Goal: Information Seeking & Learning: Learn about a topic

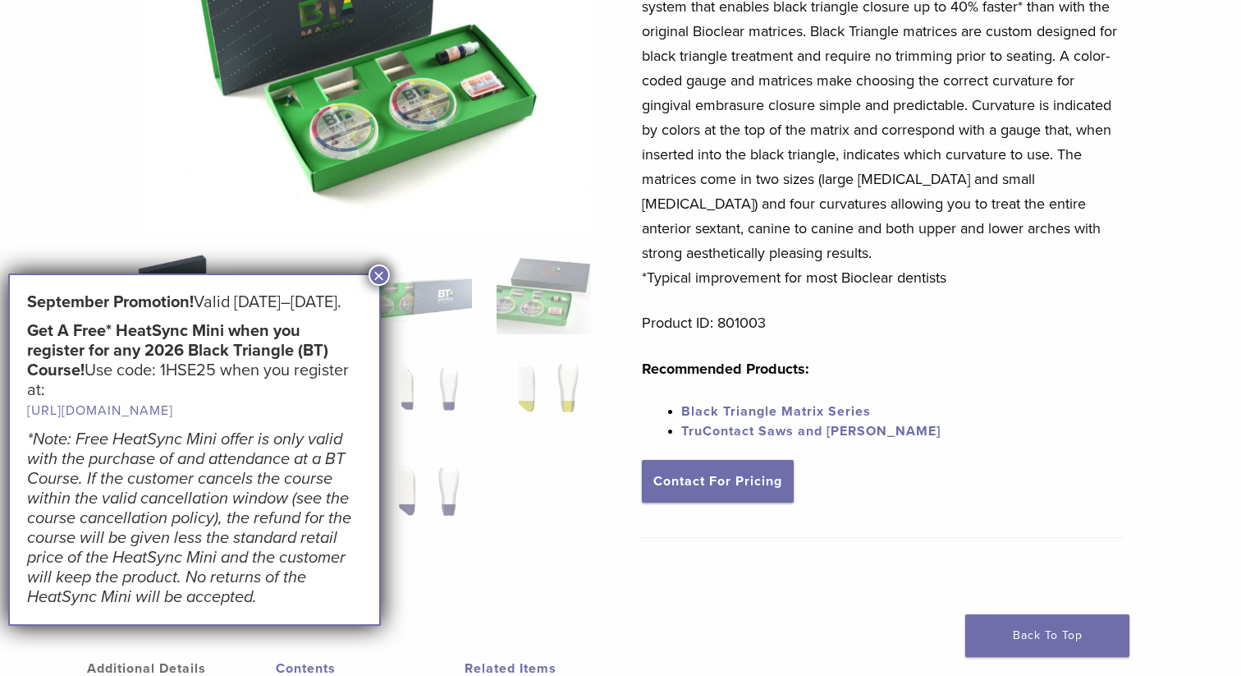
scroll to position [259, 0]
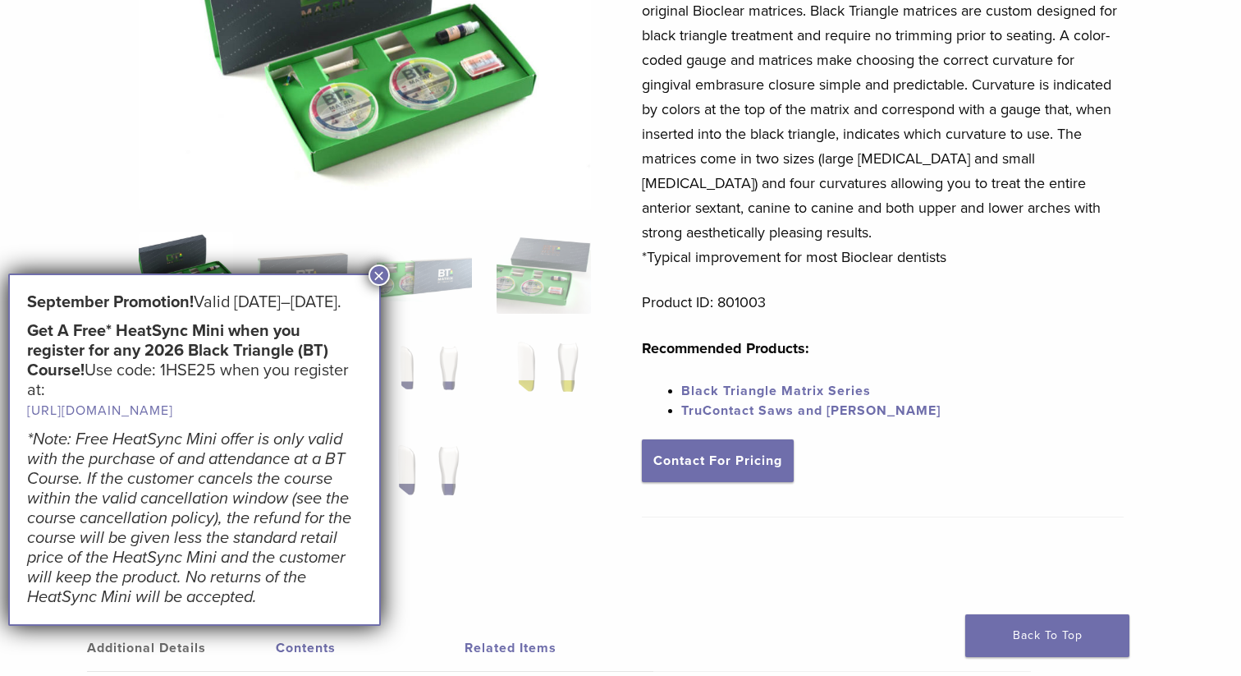
click at [382, 269] on button "×" at bounding box center [379, 274] width 21 height 21
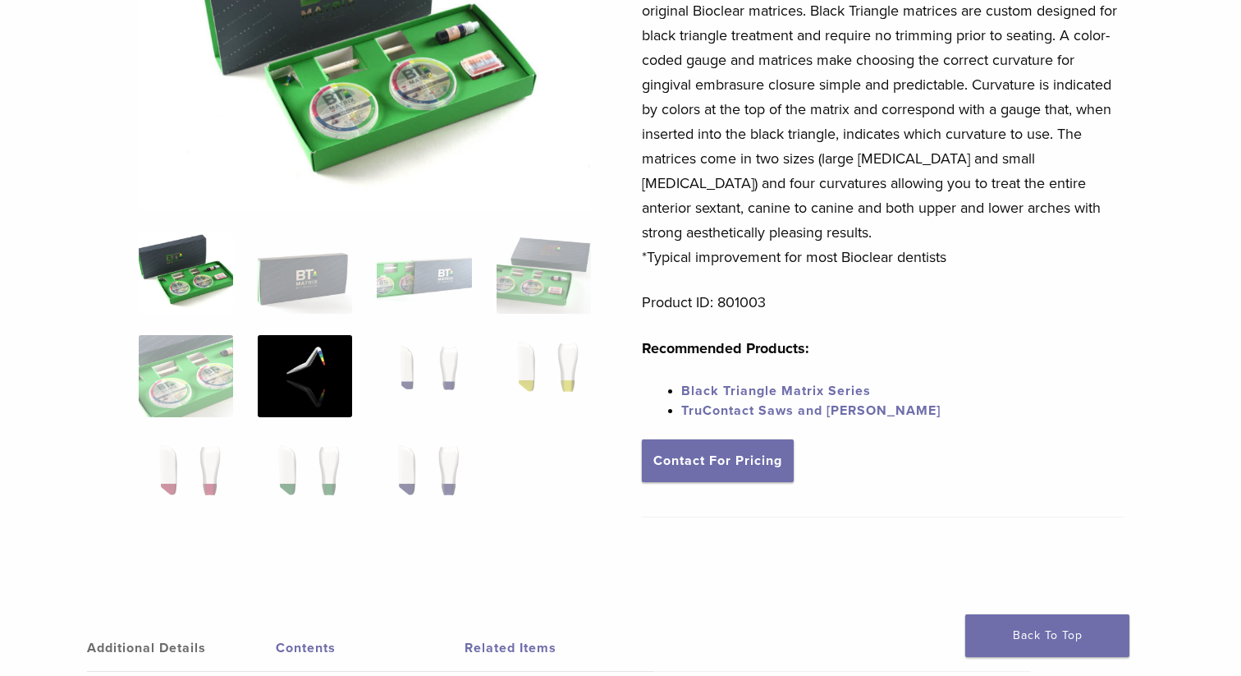
click at [333, 350] on img at bounding box center [305, 376] width 94 height 82
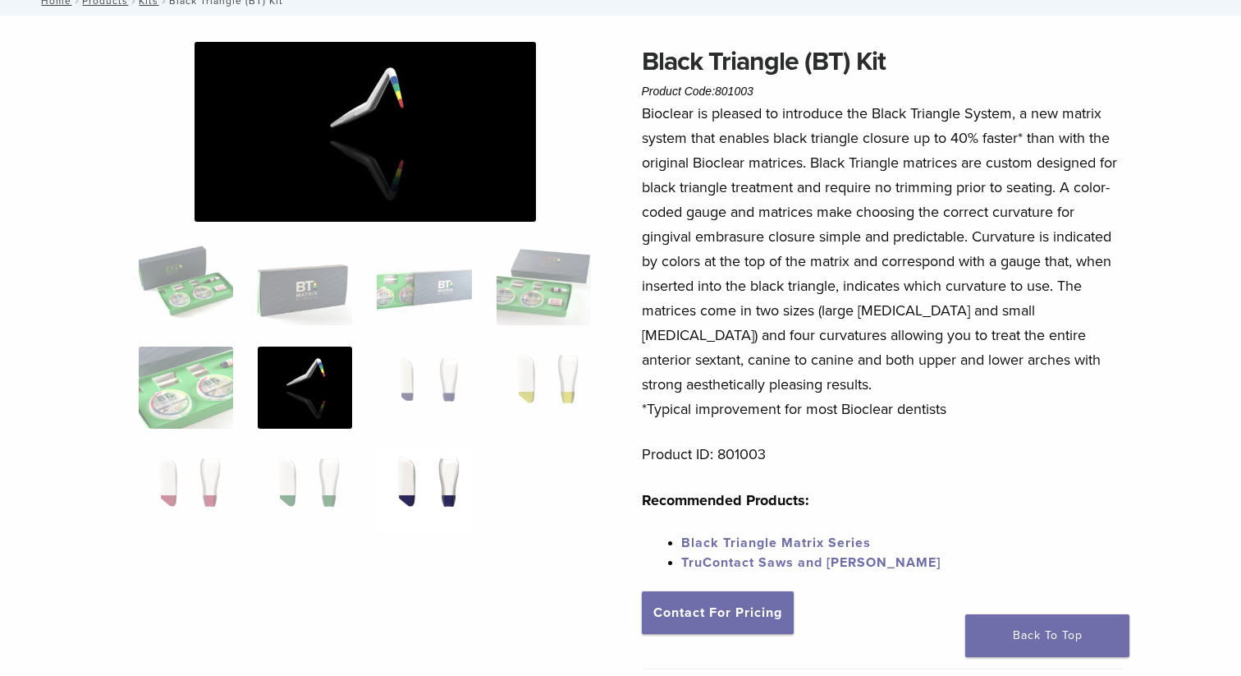
scroll to position [0, 0]
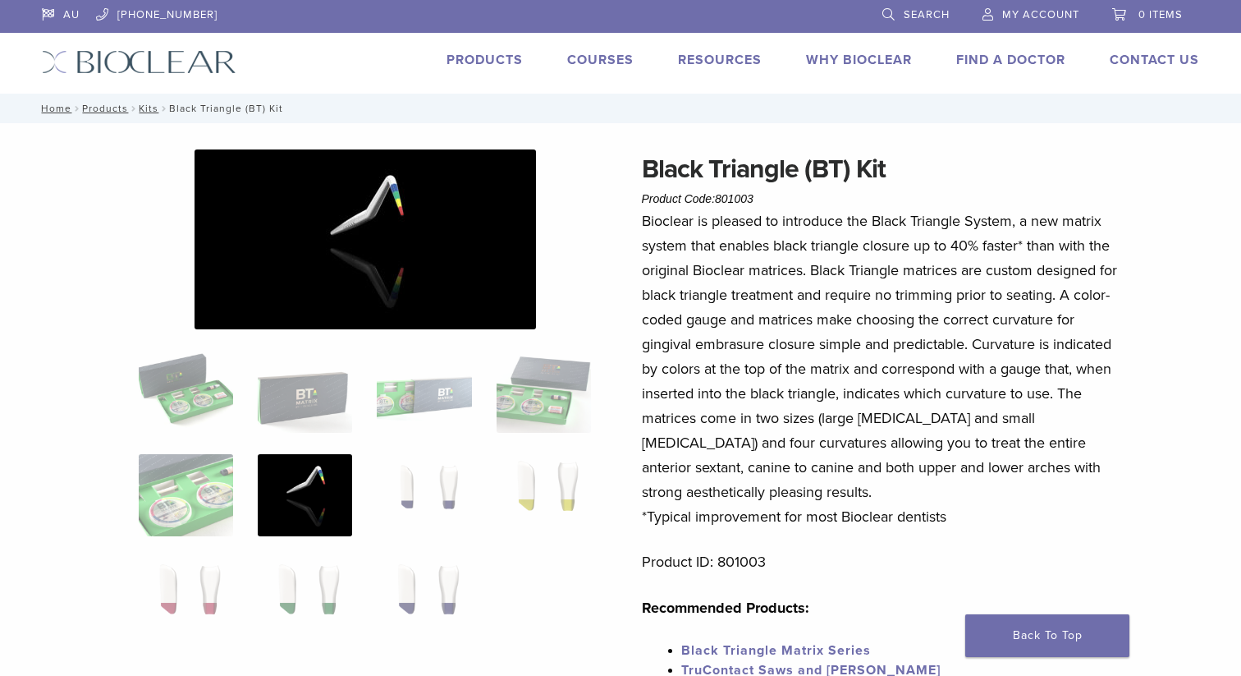
click at [396, 251] on img at bounding box center [366, 239] width 342 height 180
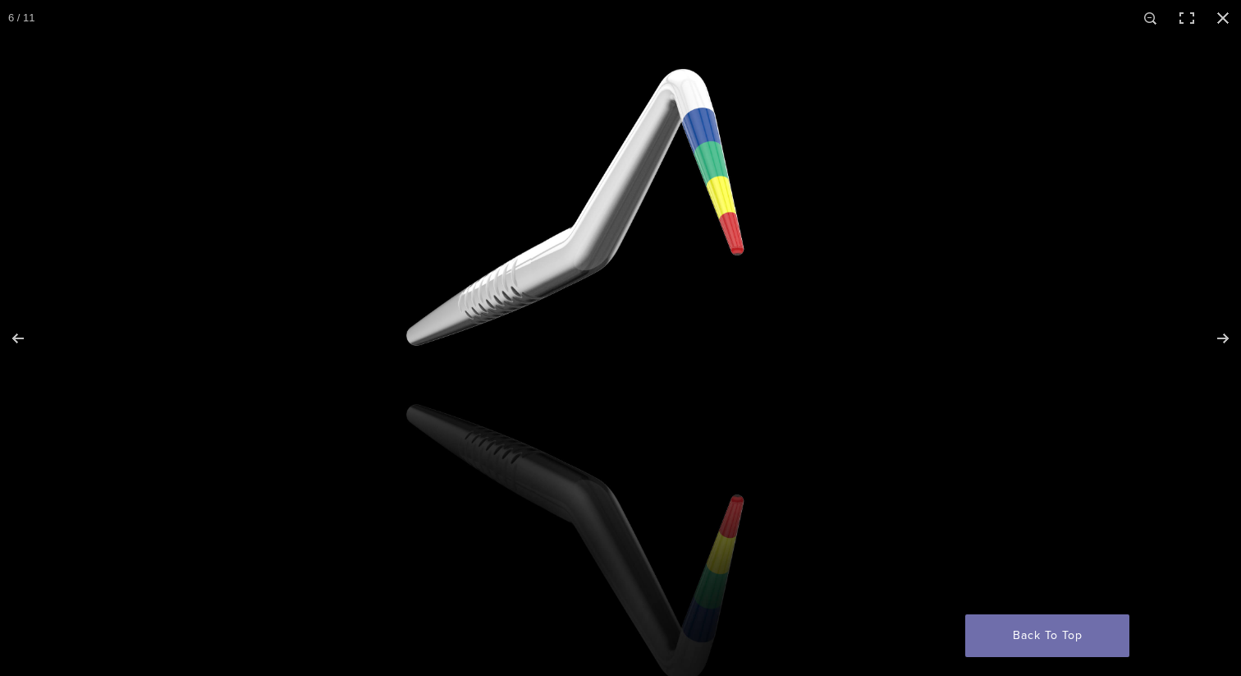
click at [763, 265] on img at bounding box center [567, 365] width 1576 height 830
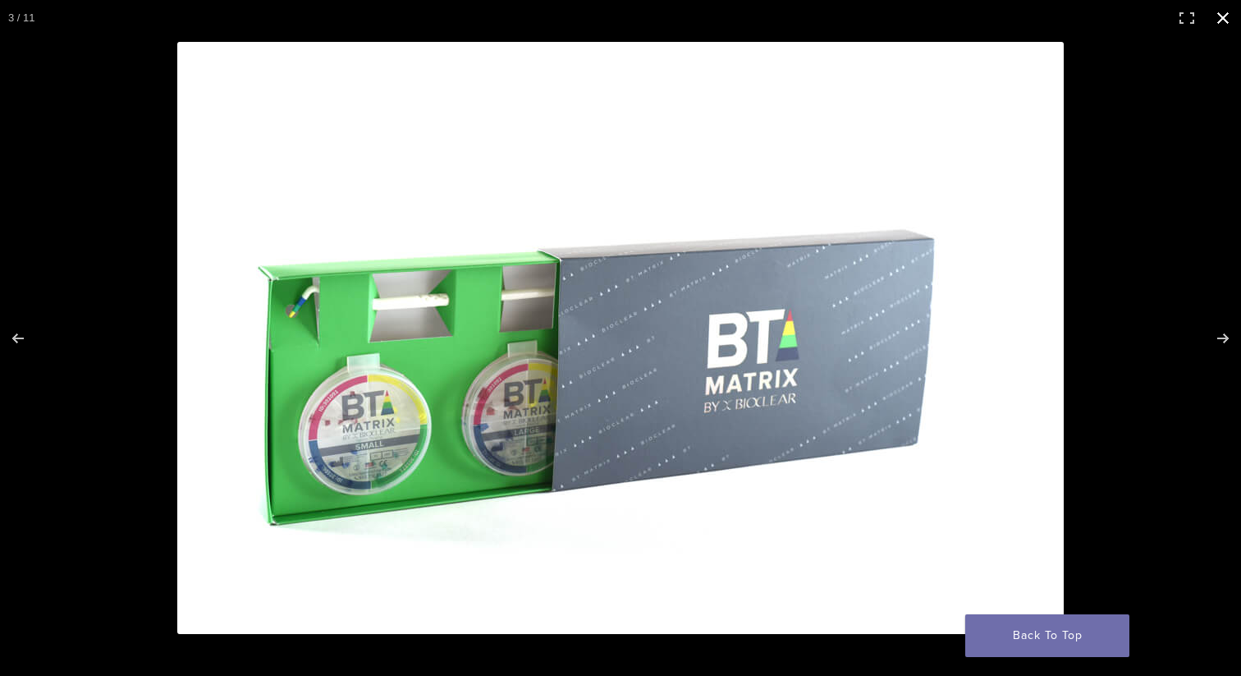
click at [1224, 13] on button "Close (Esc)" at bounding box center [1223, 18] width 36 height 36
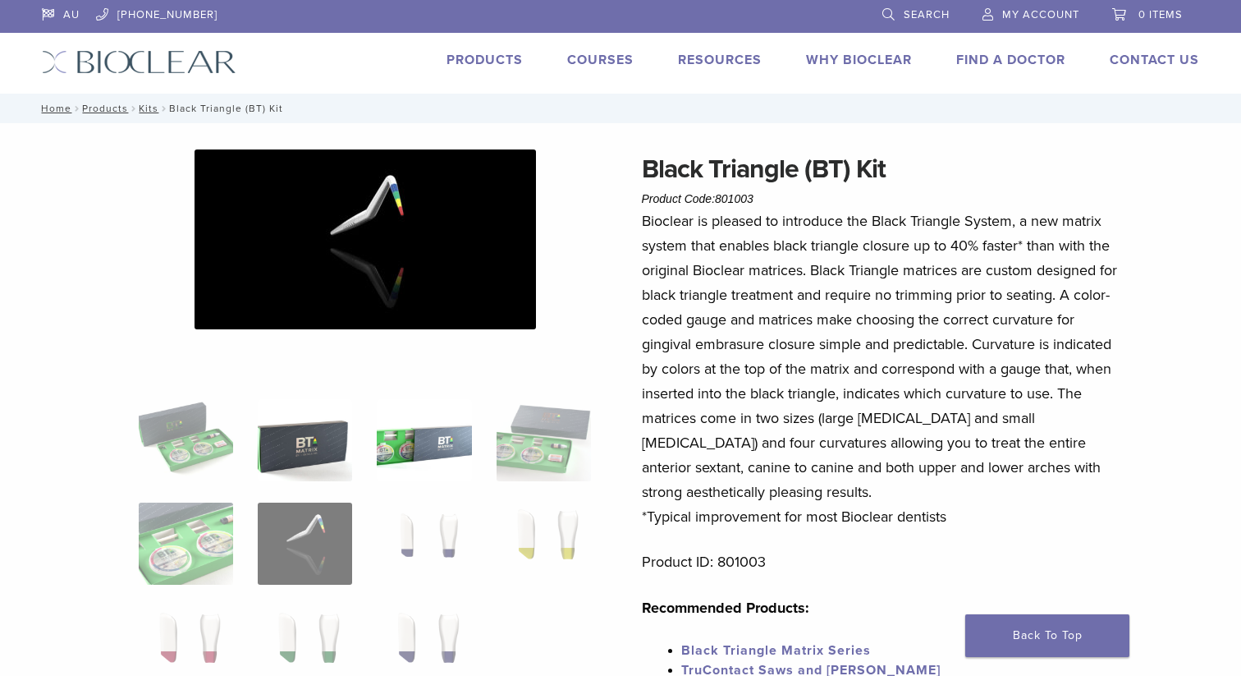
click at [307, 454] on img at bounding box center [305, 440] width 94 height 82
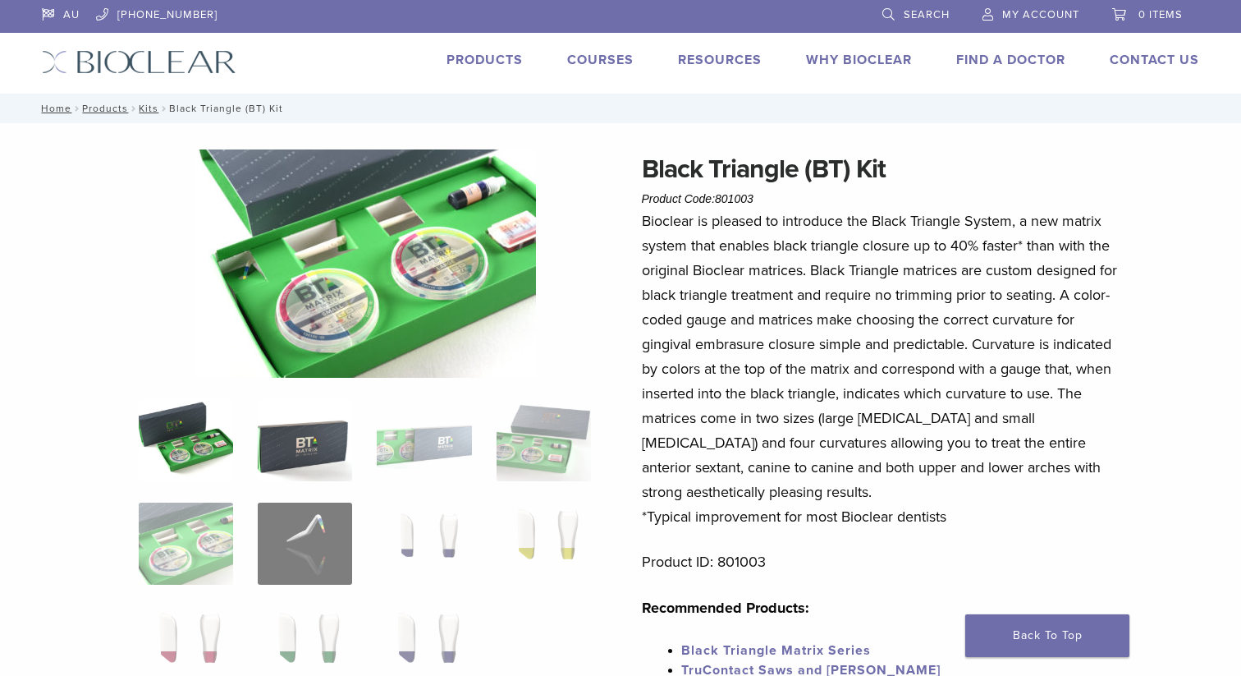
click at [198, 434] on img at bounding box center [186, 440] width 94 height 82
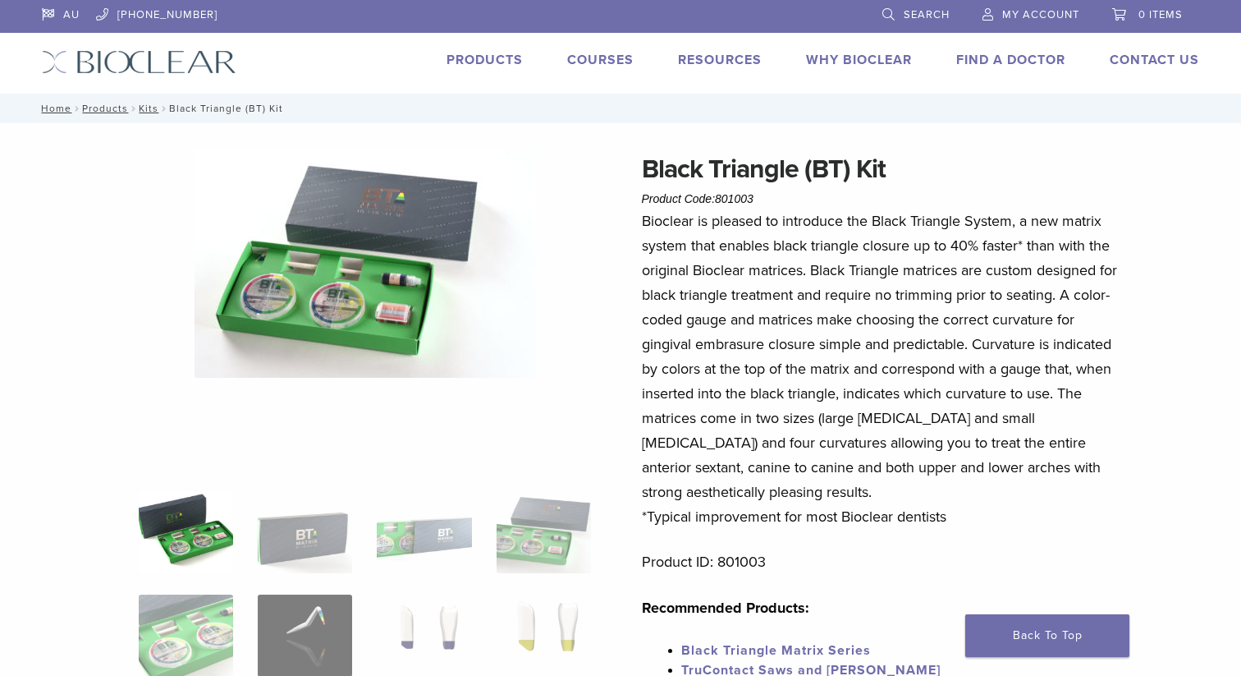
click at [286, 196] on img at bounding box center [366, 263] width 342 height 228
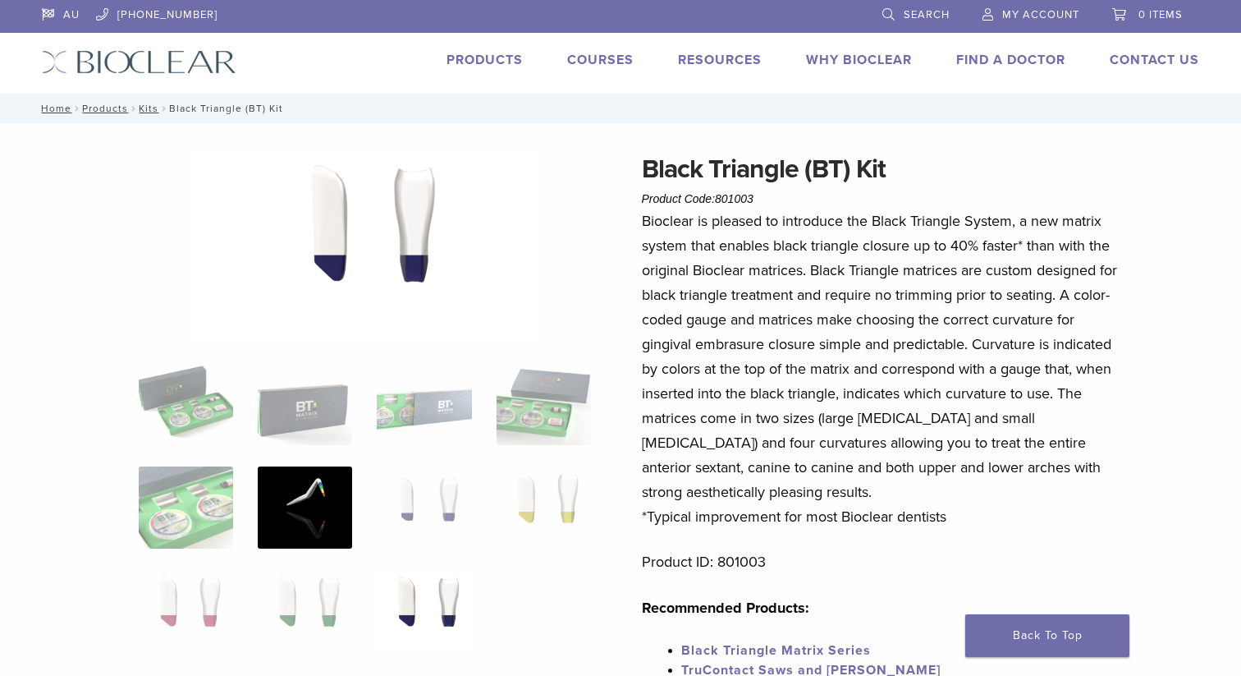
click at [311, 475] on img at bounding box center [305, 507] width 94 height 82
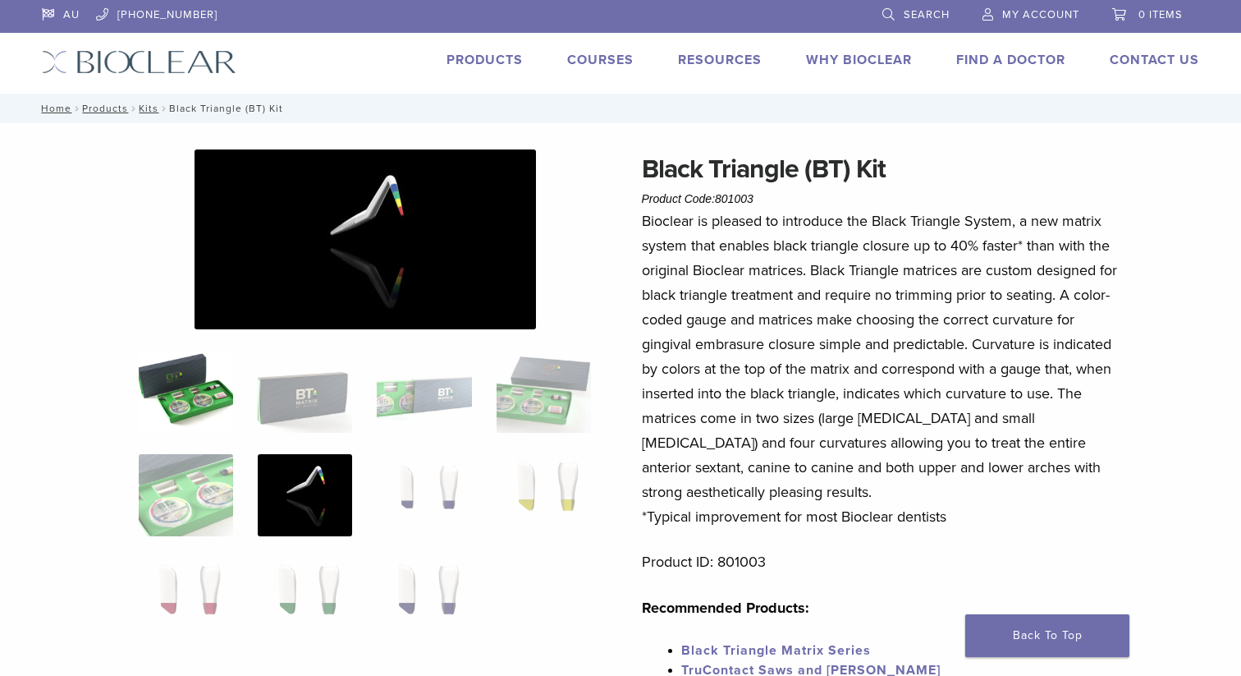
click at [206, 391] on img at bounding box center [186, 392] width 94 height 82
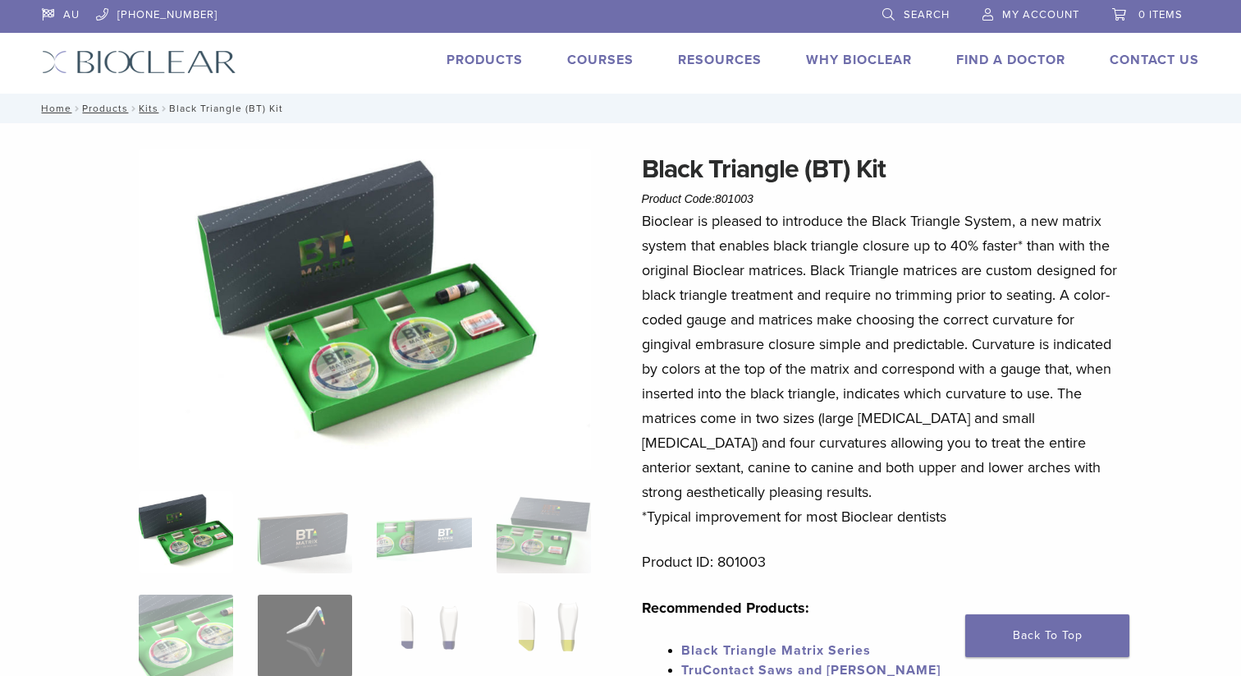
click at [393, 258] on img at bounding box center [365, 309] width 453 height 320
